Goal: Information Seeking & Learning: Learn about a topic

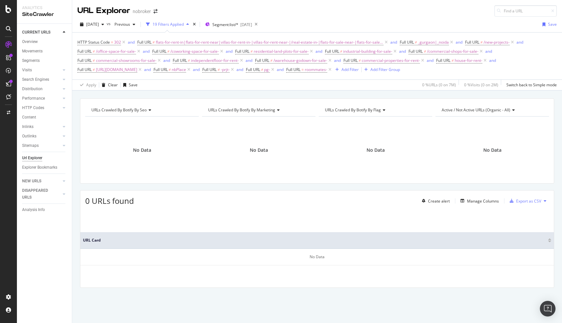
click at [77, 174] on div "URLs Crawled By Botify By seo Chart (by Value) Table Expand Export as CSV Expor…" at bounding box center [317, 204] width 490 height 212
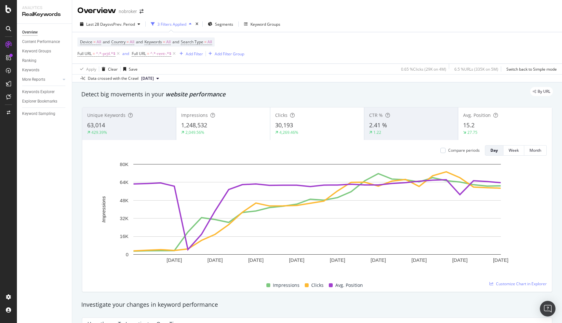
click at [308, 93] on div "By URL" at bounding box center [314, 91] width 478 height 9
click at [329, 92] on div "By URL" at bounding box center [314, 91] width 478 height 9
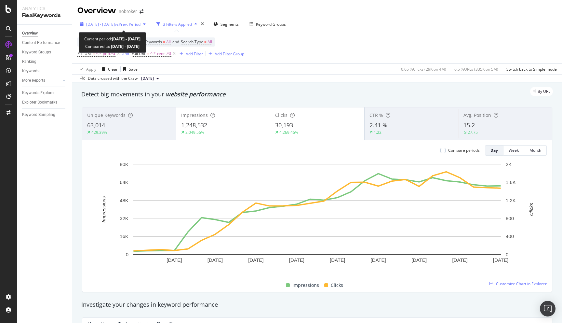
click at [115, 23] on span "2025 Aug. 22nd - Sep. 18th" at bounding box center [100, 24] width 29 height 6
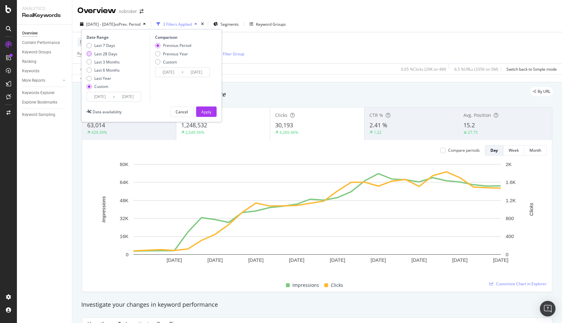
click at [102, 54] on div "Last 28 Days" at bounding box center [105, 54] width 23 height 6
type input "2025/09/05"
type input "2025/10/02"
type input "2025/08/08"
type input "2025/09/04"
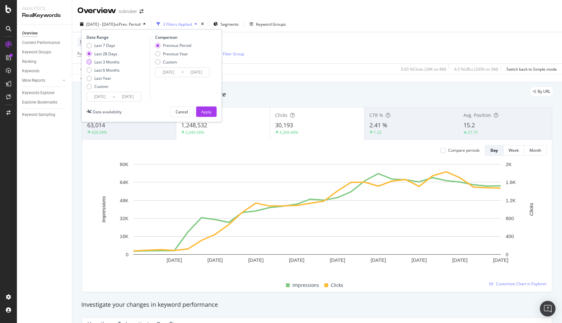
click at [101, 62] on div "Last 3 Months" at bounding box center [106, 62] width 25 height 6
type input "2025/07/03"
type input "2025/04/02"
type input "2025/07/02"
click at [206, 109] on div "Apply" at bounding box center [206, 112] width 10 height 6
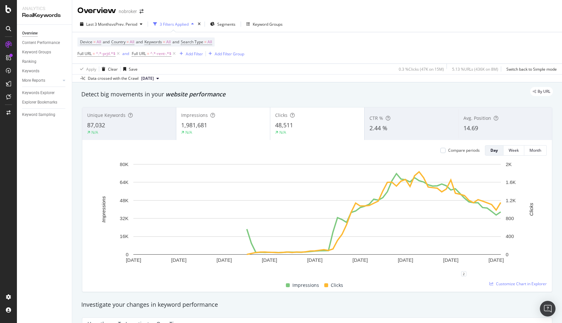
click at [372, 299] on div "Investigate your changes in keyword performance" at bounding box center [317, 304] width 478 height 15
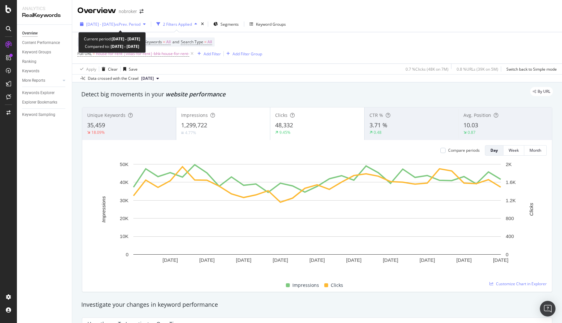
click at [107, 25] on span "2025 Jan. 1st - Jan. 31st" at bounding box center [100, 24] width 29 height 6
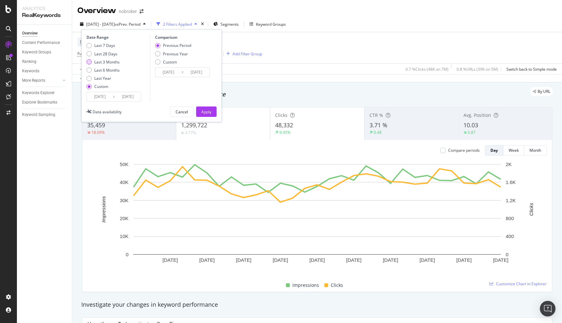
click at [103, 62] on div "Last 3 Months" at bounding box center [106, 62] width 25 height 6
type input "2025/06/19"
type input "2025/09/18"
type input "2025/03/19"
type input "2025/06/18"
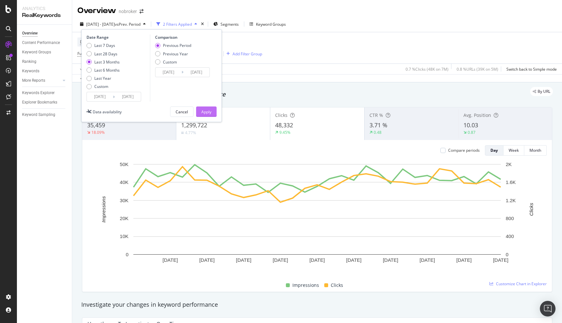
click at [204, 113] on div "Apply" at bounding box center [206, 112] width 10 height 6
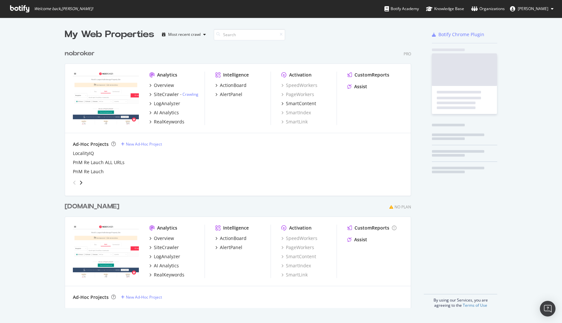
scroll to position [267, 352]
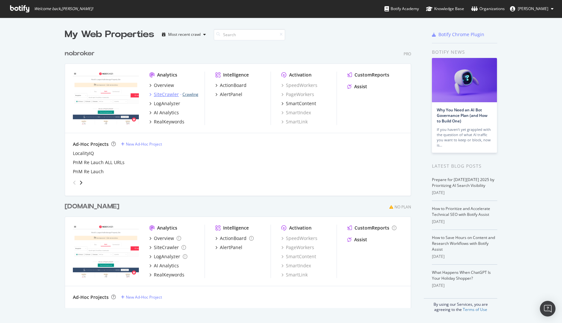
click at [191, 93] on link "Crawling" at bounding box center [190, 94] width 16 height 6
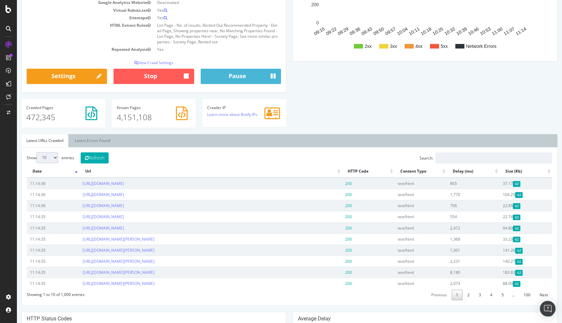
scroll to position [139, 0]
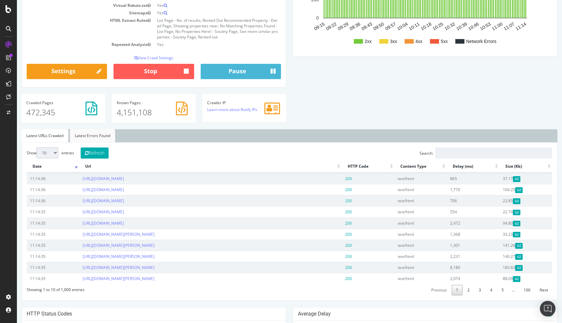
click at [103, 137] on link "Latest Errors Found" at bounding box center [92, 135] width 45 height 13
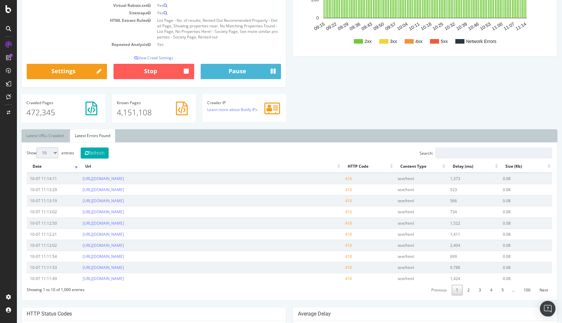
click at [216, 179] on td "[URL][DOMAIN_NAME]" at bounding box center [210, 178] width 263 height 11
copy link "[URL][DOMAIN_NAME]"
click at [277, 306] on div "nobroker [DOMAIN_NAME] Your Botify Analysis is on its way Our crawler is explor…" at bounding box center [289, 231] width 545 height 727
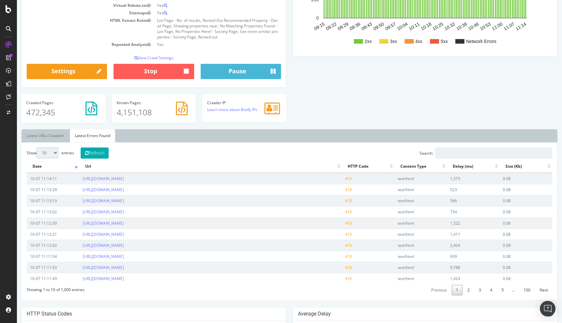
click at [49, 149] on select "10 25 50 100" at bounding box center [47, 152] width 22 height 11
select select "100"
click at [36, 147] on select "10 25 50 100" at bounding box center [47, 152] width 22 height 11
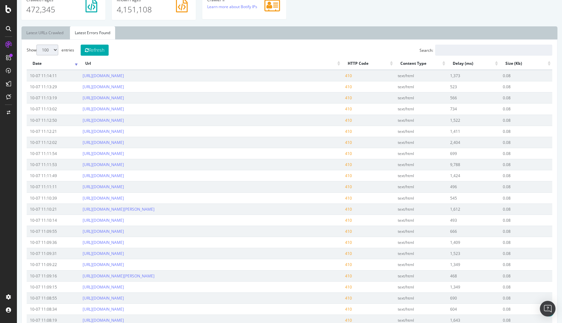
scroll to position [124, 0]
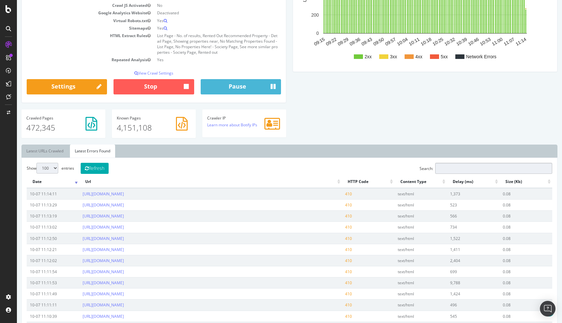
click at [443, 167] on input "Search:" at bounding box center [493, 168] width 117 height 11
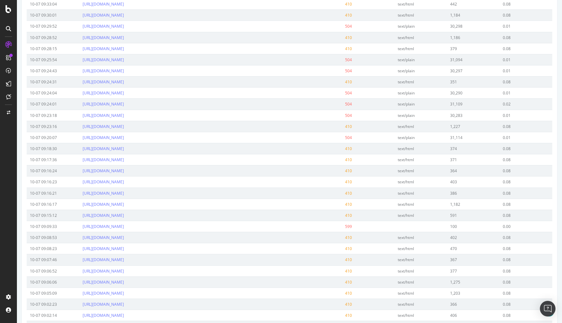
scroll to position [1020, 0]
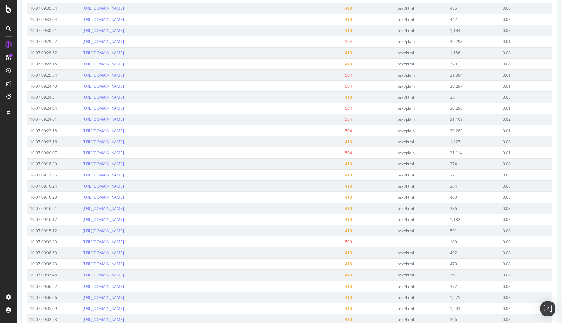
click at [297, 114] on td "https://www.nobroker.in/forum/i-have-a-space-available-for-rent-for-reliance-sm…" at bounding box center [210, 107] width 263 height 11
copy link "https://www.nobroker.in/forum/i-have-a-space-available-for-rent-for-reliance-sm…"
click at [365, 114] on td "504" at bounding box center [368, 107] width 53 height 11
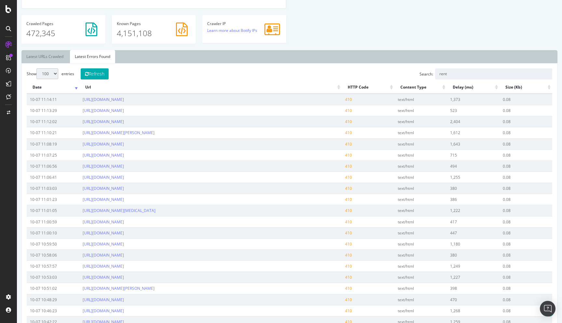
scroll to position [161, 0]
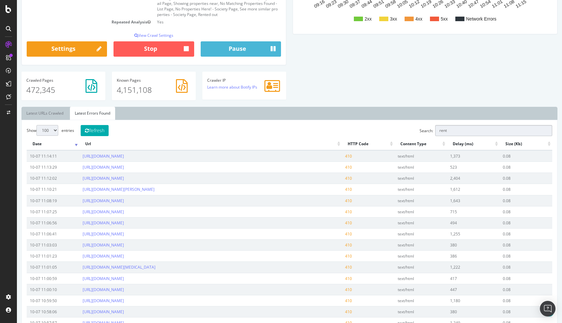
click at [455, 128] on input "rent" at bounding box center [493, 130] width 117 height 11
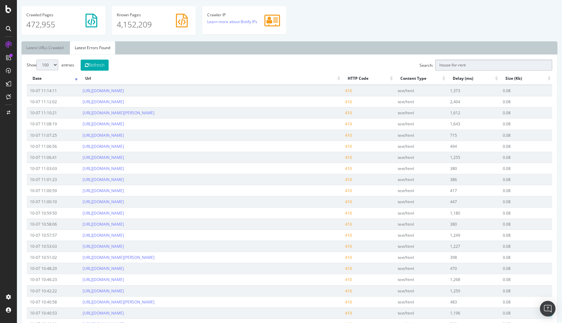
scroll to position [182, 0]
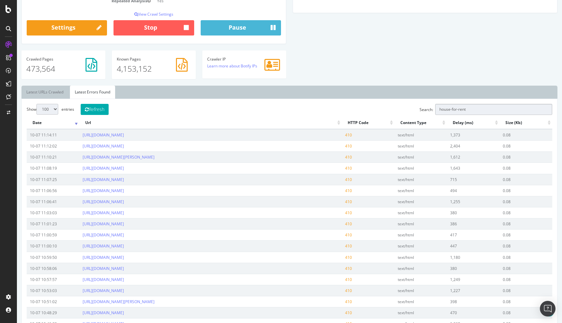
type input "house-for-rent"
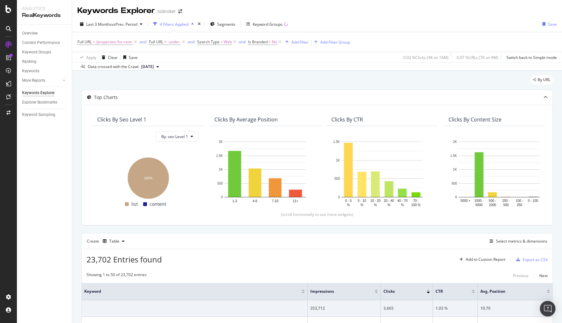
click at [155, 79] on div "By URL" at bounding box center [317, 82] width 472 height 14
click at [200, 78] on div "By URL" at bounding box center [317, 82] width 472 height 14
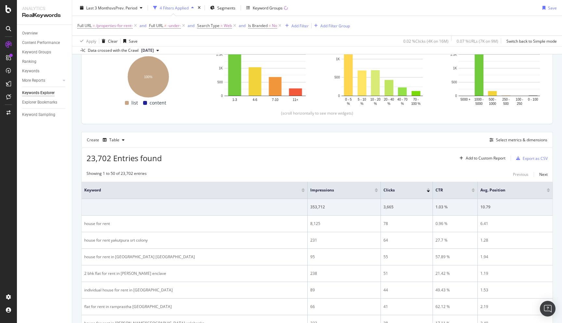
scroll to position [102, 0]
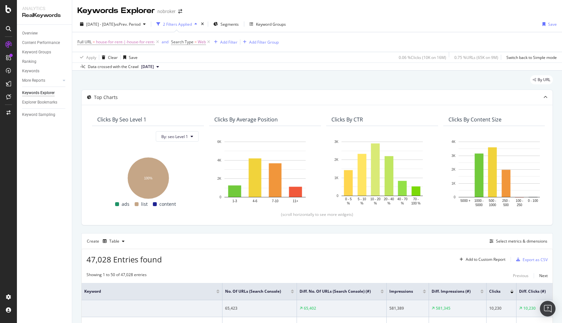
click at [180, 70] on div "Data crossed with the Crawl [DATE]" at bounding box center [317, 66] width 490 height 8
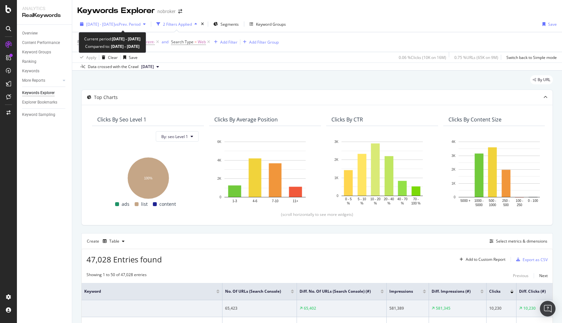
click at [105, 22] on span "[DATE] - [DATE]" at bounding box center [100, 24] width 29 height 6
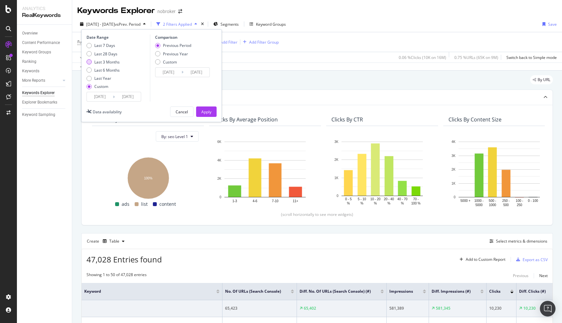
click at [102, 60] on div "Last 3 Months" at bounding box center [106, 62] width 25 height 6
type input "[DATE]"
type input "2025/04/02"
type input "2025/07/02"
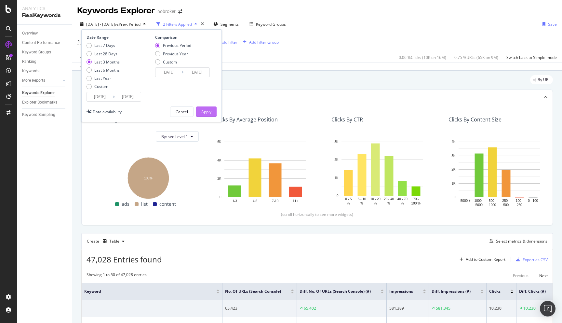
click at [207, 113] on div "Apply" at bounding box center [206, 112] width 10 height 6
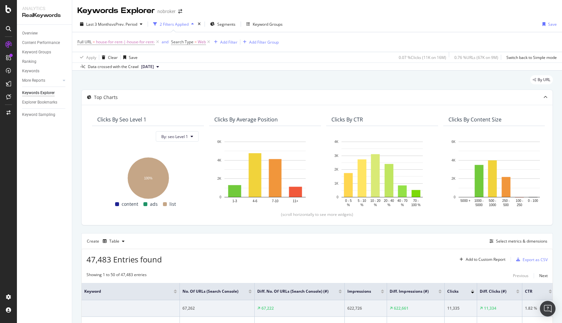
click at [190, 79] on div "By URL" at bounding box center [317, 82] width 472 height 14
click at [196, 82] on div "By URL" at bounding box center [317, 82] width 472 height 14
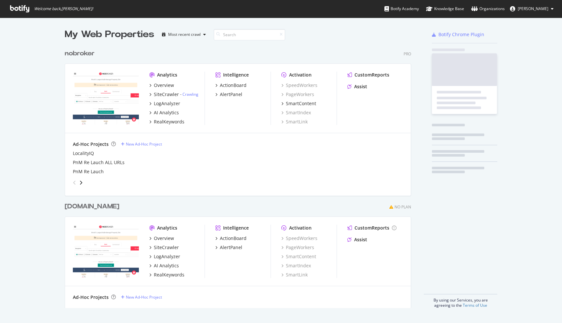
scroll to position [267, 352]
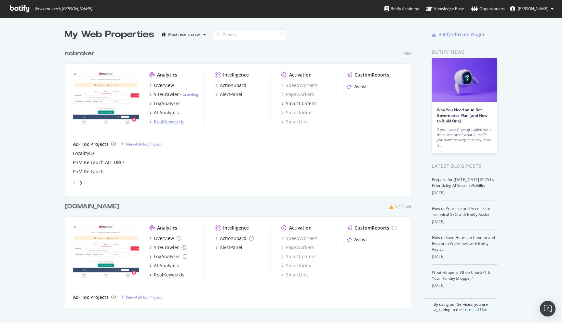
click at [173, 124] on div "RealKeywords" at bounding box center [169, 121] width 31 height 7
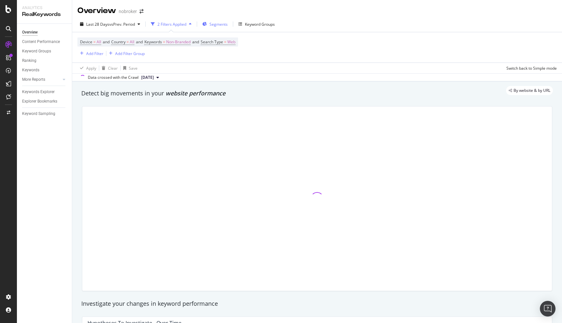
click at [219, 25] on span "Segments" at bounding box center [218, 24] width 18 height 6
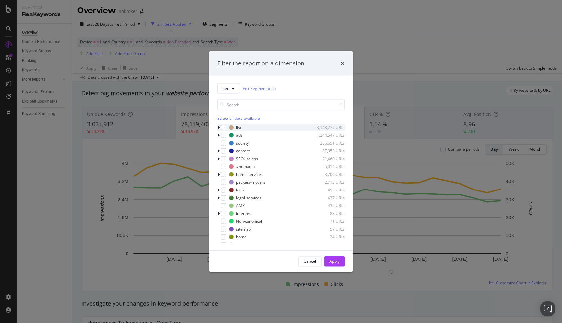
click at [218, 127] on icon "modal" at bounding box center [219, 127] width 2 height 4
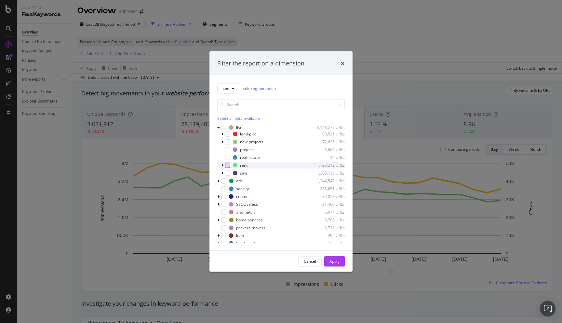
click at [227, 163] on div "modal" at bounding box center [227, 164] width 5 height 5
click at [219, 181] on icon "modal" at bounding box center [219, 181] width 2 height 4
click at [226, 188] on div "modal" at bounding box center [227, 186] width 5 height 5
click at [227, 202] on div "modal" at bounding box center [227, 202] width 5 height 5
click at [336, 262] on div "Apply" at bounding box center [335, 261] width 10 height 6
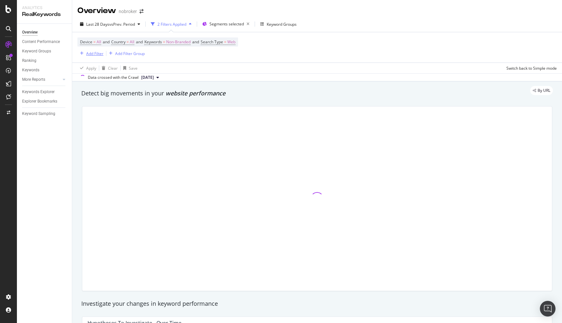
click at [93, 53] on div "Add Filter" at bounding box center [94, 54] width 17 height 6
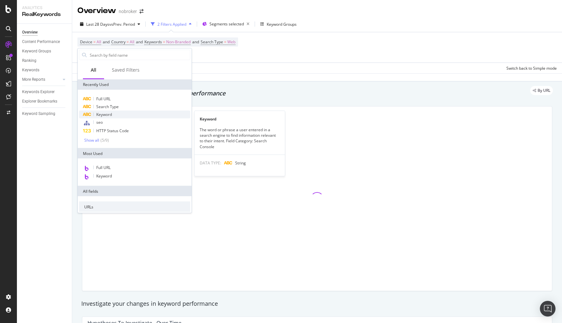
click at [110, 113] on span "Keyword" at bounding box center [104, 115] width 16 height 6
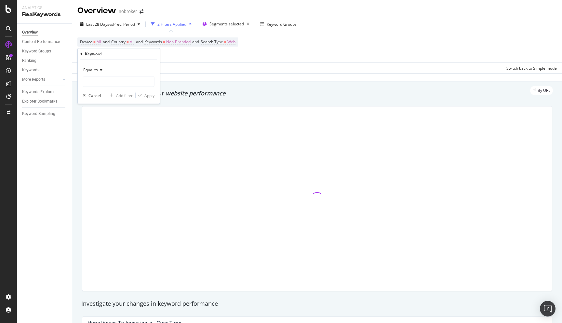
click at [94, 72] on span "Equal to" at bounding box center [90, 70] width 15 height 6
click at [97, 133] on span "Contains" at bounding box center [94, 134] width 16 height 6
click at [95, 81] on input "text" at bounding box center [118, 81] width 71 height 10
type input "house"
click at [152, 94] on div "Apply" at bounding box center [149, 95] width 10 height 6
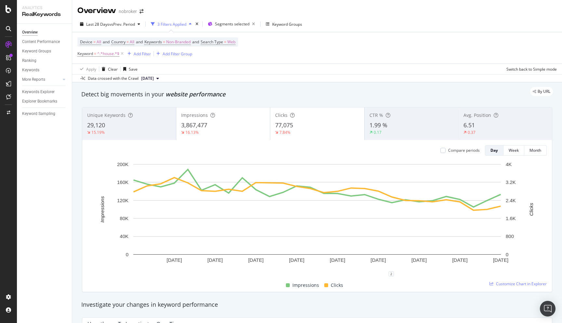
click at [485, 126] on div "6.51" at bounding box center [506, 125] width 84 height 8
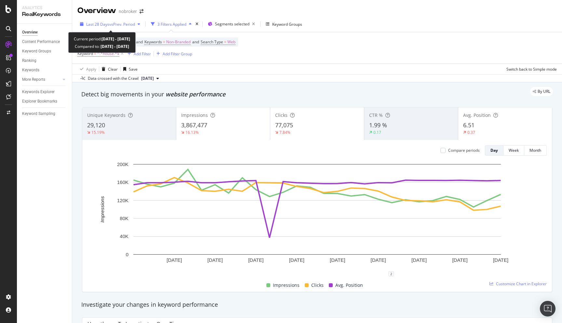
click at [109, 25] on span "vs Prev. Period" at bounding box center [122, 24] width 26 height 6
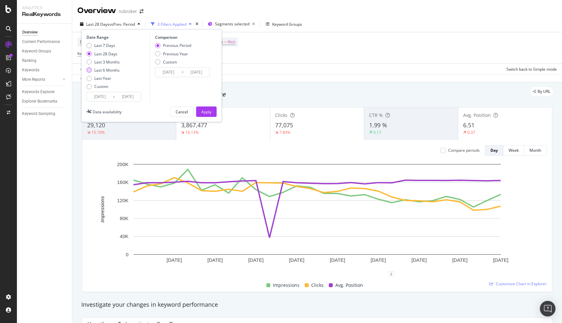
click at [103, 69] on div "Last 6 Months" at bounding box center [106, 70] width 25 height 6
type input "[DATE]"
click at [205, 112] on div "Apply" at bounding box center [206, 112] width 10 height 6
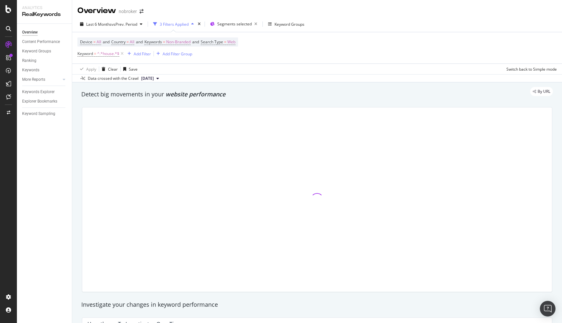
click at [303, 92] on div "By URL" at bounding box center [314, 91] width 478 height 9
click at [111, 55] on span "^.*house.*$" at bounding box center [108, 53] width 22 height 9
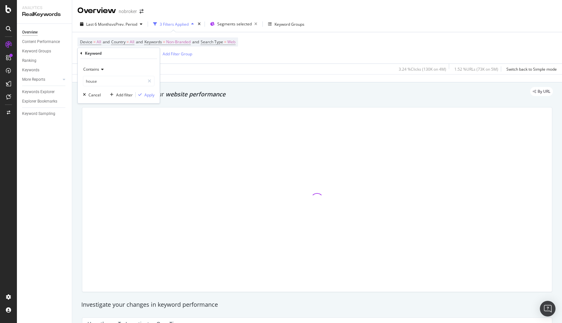
click at [102, 70] on icon at bounding box center [101, 69] width 5 height 4
click at [106, 148] on span "Matches regex" at bounding box center [99, 151] width 27 height 6
click at [115, 81] on input "house" at bounding box center [113, 81] width 61 height 10
type input "house|villa"
click at [151, 95] on div "Apply" at bounding box center [149, 95] width 10 height 6
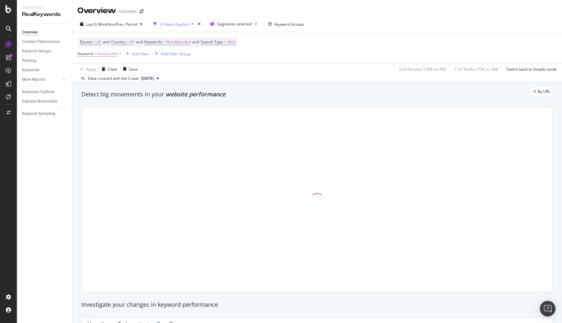
click at [251, 94] on div "By URL" at bounding box center [314, 91] width 478 height 9
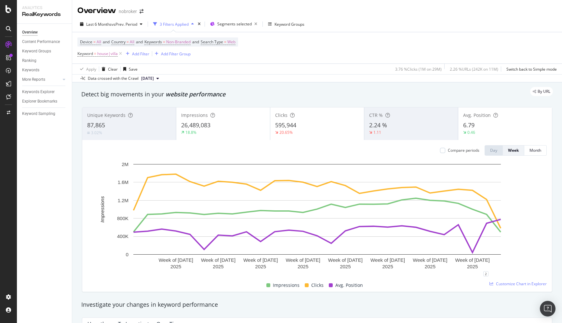
click at [329, 91] on div "By URL" at bounding box center [314, 91] width 478 height 9
click at [313, 96] on div "By URL" at bounding box center [314, 91] width 478 height 9
click at [376, 124] on span "2.24 %" at bounding box center [378, 125] width 18 height 8
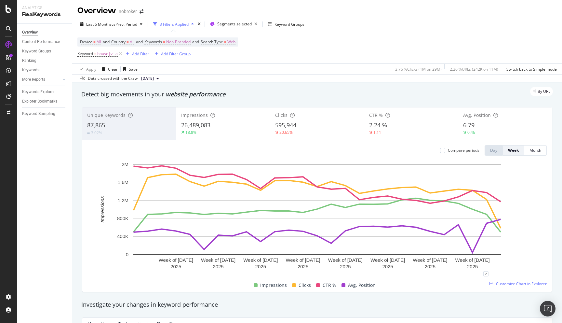
click at [424, 96] on div "Detect big movements in your website performance" at bounding box center [317, 94] width 472 height 8
click at [126, 25] on span "vs Prev. Period" at bounding box center [125, 24] width 26 height 6
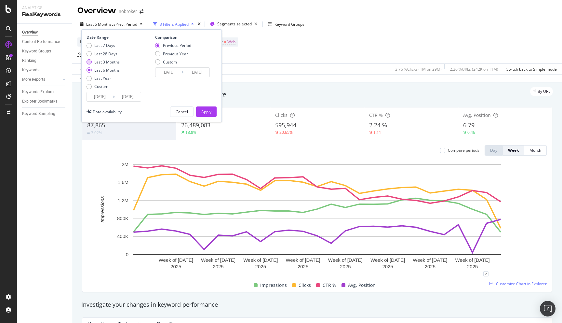
click at [101, 63] on div "Last 3 Months" at bounding box center [106, 62] width 25 height 6
type input "[DATE]"
drag, startPoint x: 203, startPoint y: 109, endPoint x: 279, endPoint y: 91, distance: 77.4
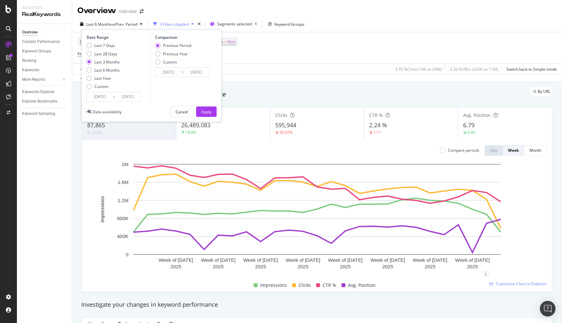
click at [204, 109] on div "Apply" at bounding box center [206, 112] width 10 height 10
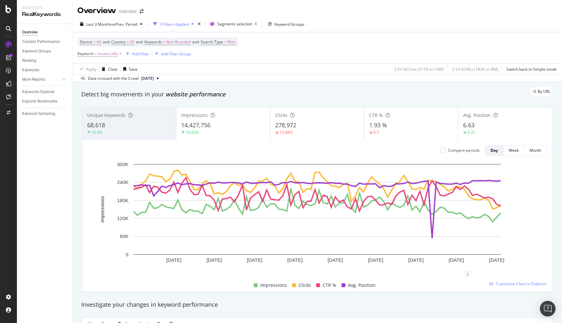
click at [301, 93] on div "By URL" at bounding box center [314, 91] width 478 height 9
click at [280, 96] on div "By URL" at bounding box center [314, 91] width 478 height 9
click at [280, 91] on div "By URL" at bounding box center [314, 91] width 478 height 9
click at [257, 89] on div "By URL" at bounding box center [314, 91] width 478 height 9
click at [186, 41] on span "Non-Branded" at bounding box center [178, 41] width 24 height 9
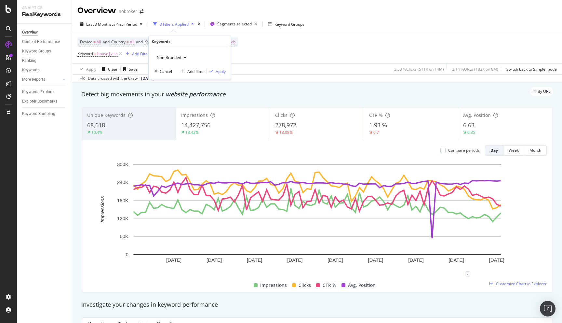
click at [173, 56] on span "Non-Branded" at bounding box center [167, 58] width 27 height 6
click at [260, 98] on div "Detect big movements in your website performance" at bounding box center [317, 94] width 472 height 8
click at [438, 97] on div "Detect big movements in your website performance" at bounding box center [317, 94] width 472 height 8
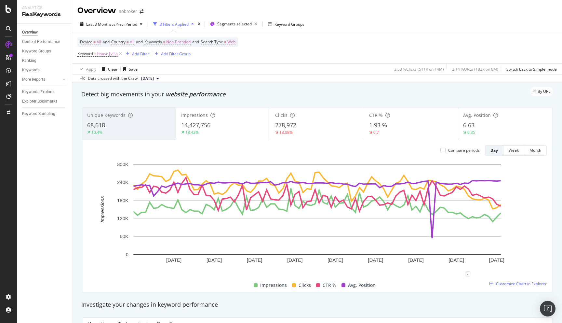
click at [249, 101] on div "Detect big movements in your website performance" at bounding box center [317, 94] width 478 height 15
click at [140, 54] on div "Add Filter" at bounding box center [140, 54] width 17 height 6
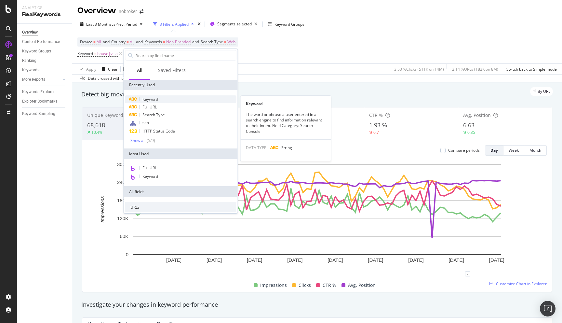
click at [149, 99] on span "Keyword" at bounding box center [150, 99] width 16 height 6
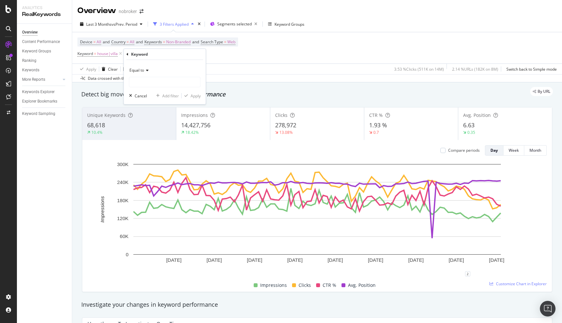
click at [143, 73] on div "Equal to" at bounding box center [165, 70] width 72 height 10
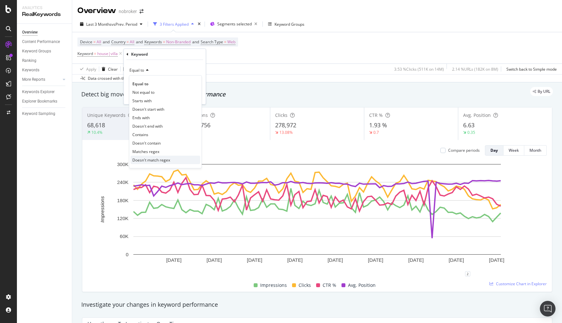
click at [154, 159] on span "Doesn't match regex" at bounding box center [151, 160] width 38 height 6
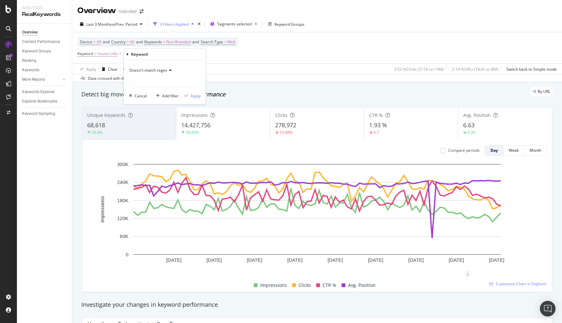
click at [154, 76] on div "Doesn't match regex" at bounding box center [165, 76] width 72 height 22
click at [154, 82] on input "text" at bounding box center [164, 82] width 71 height 10
type input "lease"
click at [195, 93] on div "Apply" at bounding box center [196, 96] width 10 height 6
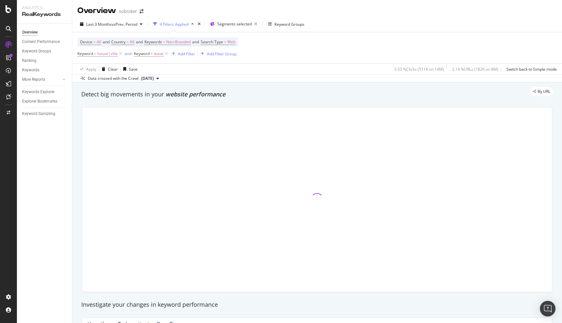
click at [252, 90] on div "By URL" at bounding box center [314, 91] width 478 height 9
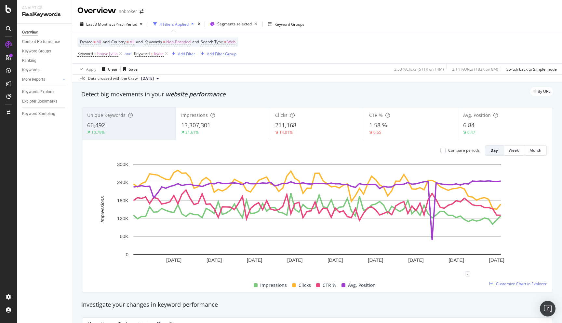
click at [304, 96] on div "Detect big movements in your website performance" at bounding box center [317, 94] width 472 height 8
click at [333, 92] on div "By URL" at bounding box center [314, 91] width 478 height 9
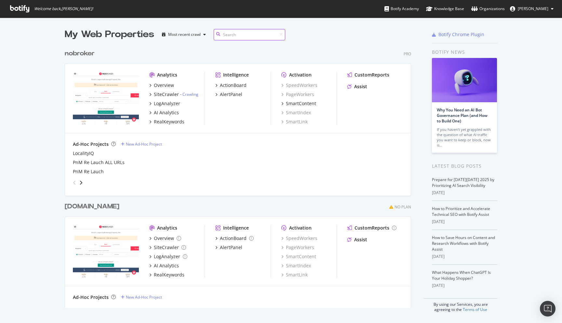
scroll to position [267, 352]
click at [172, 122] on div "RealKeywords" at bounding box center [169, 121] width 31 height 7
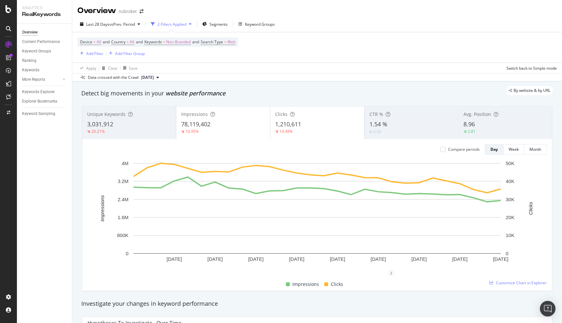
click at [342, 90] on div "By website & by URL" at bounding box center [314, 90] width 478 height 9
click at [223, 24] on span "Segments" at bounding box center [218, 24] width 18 height 6
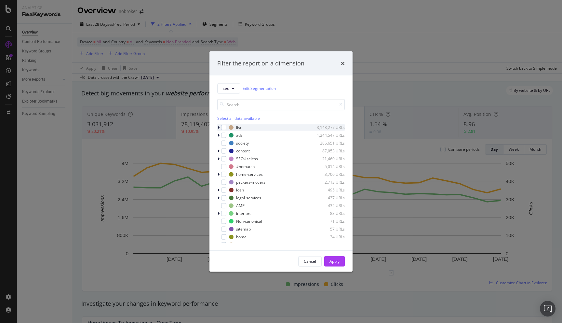
click at [219, 126] on icon "modal" at bounding box center [219, 127] width 2 height 4
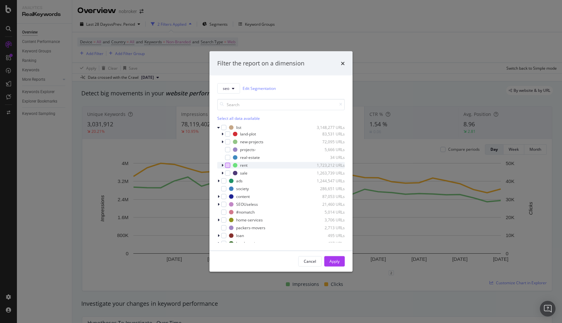
click at [227, 164] on div "modal" at bounding box center [227, 164] width 5 height 5
click at [219, 181] on icon "modal" at bounding box center [219, 181] width 2 height 4
click at [228, 187] on div "modal" at bounding box center [227, 186] width 5 height 5
click at [227, 203] on div "modal" at bounding box center [227, 202] width 5 height 5
click at [331, 257] on div "Apply" at bounding box center [335, 261] width 10 height 10
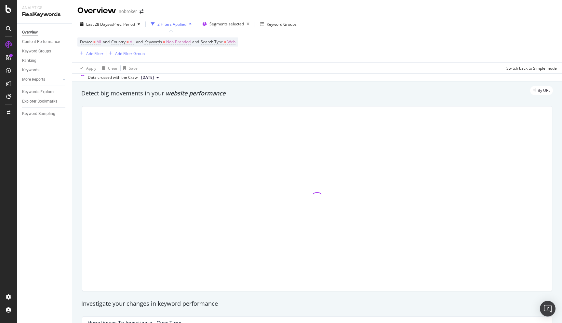
click at [331, 91] on div "By URL" at bounding box center [314, 90] width 478 height 9
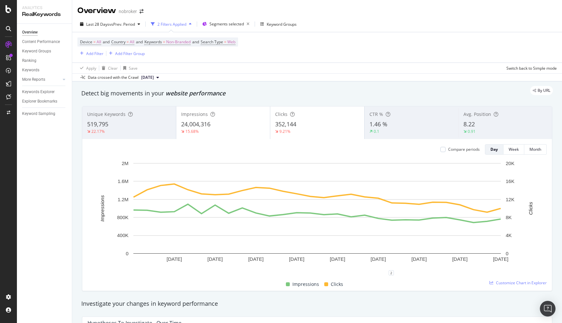
click at [331, 91] on div "By URL" at bounding box center [314, 90] width 478 height 9
click at [300, 99] on div "Clicks is how many times a user clicked through to your site" at bounding box center [292, 100] width 98 height 17
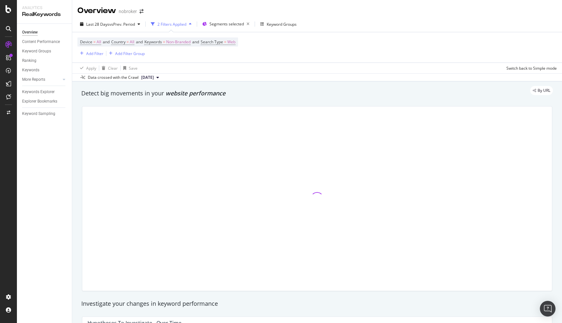
click at [330, 90] on div "By URL" at bounding box center [314, 90] width 478 height 9
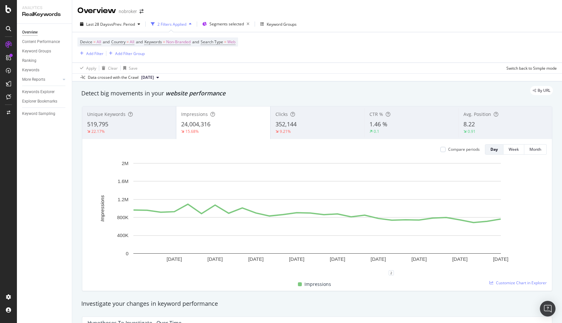
click at [292, 123] on span "352,144" at bounding box center [286, 124] width 21 height 8
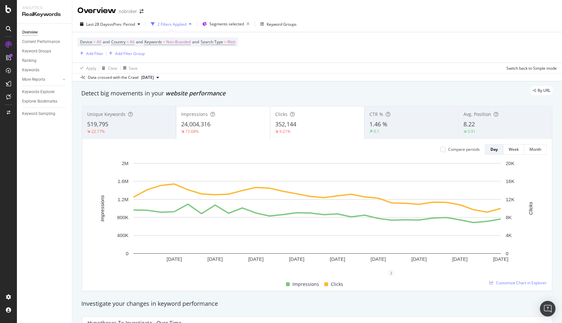
click at [337, 93] on div "By URL" at bounding box center [314, 90] width 478 height 9
click at [98, 56] on div "Add Filter" at bounding box center [94, 54] width 17 height 6
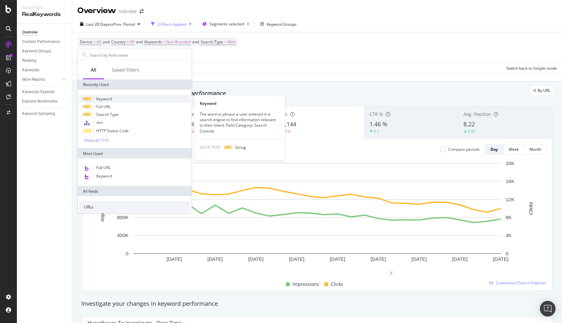
click at [104, 97] on span "Keyword" at bounding box center [104, 99] width 16 height 6
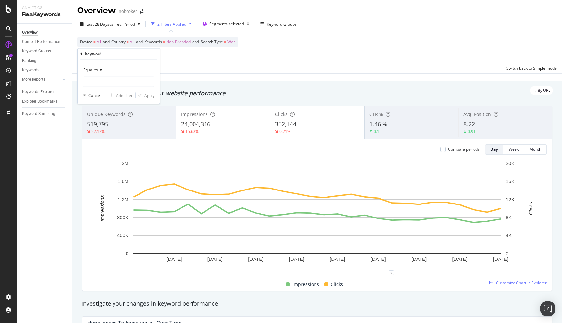
click at [92, 69] on span "Equal to" at bounding box center [90, 70] width 15 height 6
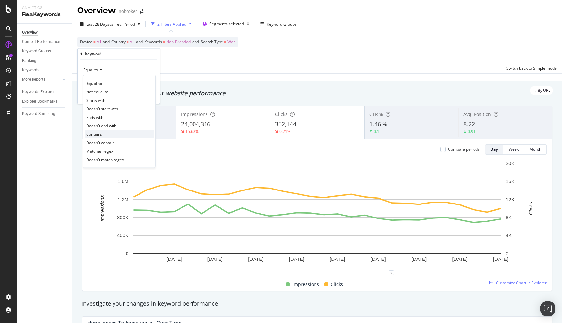
click at [97, 136] on span "Contains" at bounding box center [94, 134] width 16 height 6
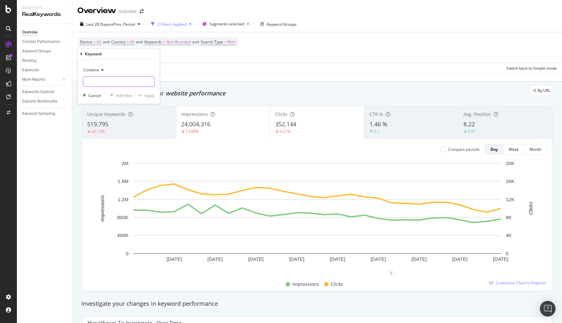
click at [102, 78] on input "text" at bounding box center [118, 81] width 71 height 10
type input "lease"
click at [150, 94] on div "Apply" at bounding box center [149, 95] width 10 height 6
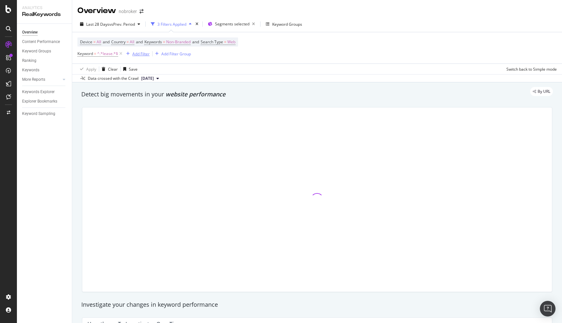
click at [143, 54] on div "Add Filter" at bounding box center [140, 54] width 17 height 6
click at [275, 88] on div "By URL" at bounding box center [314, 91] width 478 height 9
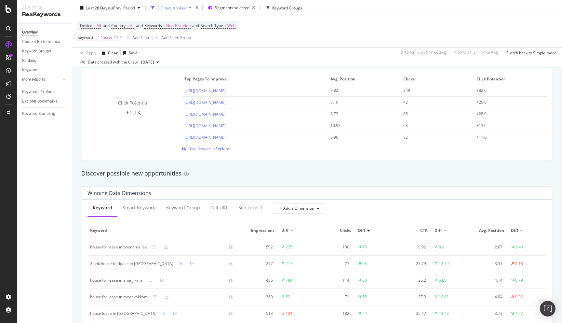
scroll to position [535, 0]
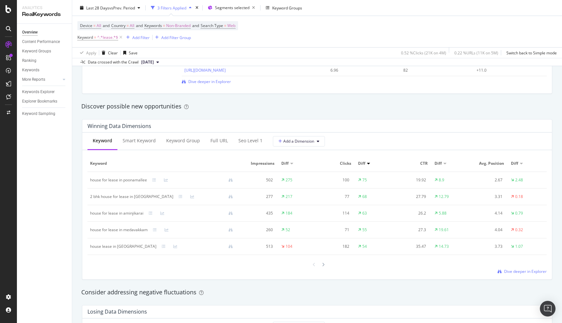
click at [95, 195] on div "2 bhk house for lease in porur" at bounding box center [131, 197] width 83 height 6
copy div "2 bhk house for lease in porur"
click at [75, 173] on div "By URL Detect big movements in your website performance Unique Keywords 5,000 3…" at bounding box center [317, 238] width 490 height 1382
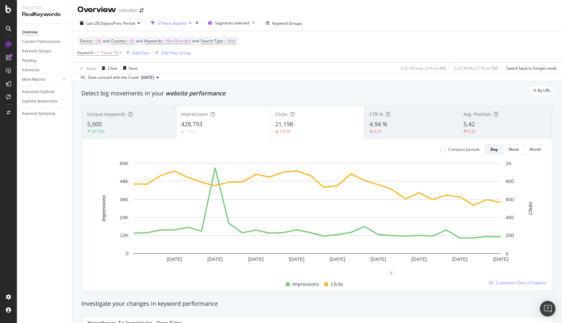
scroll to position [0, 0]
